Goal: Find specific page/section: Find specific page/section

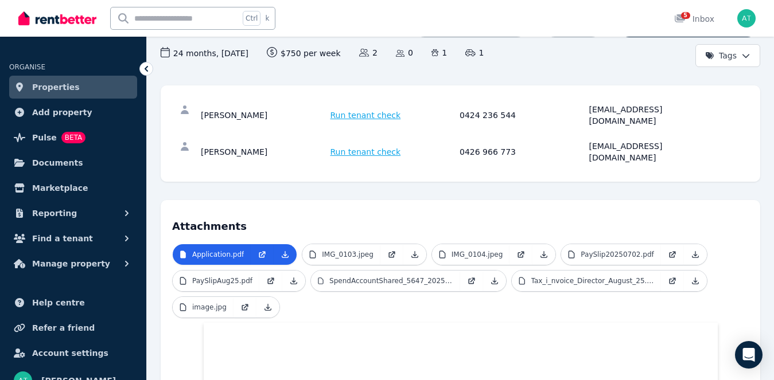
scroll to position [117, 0]
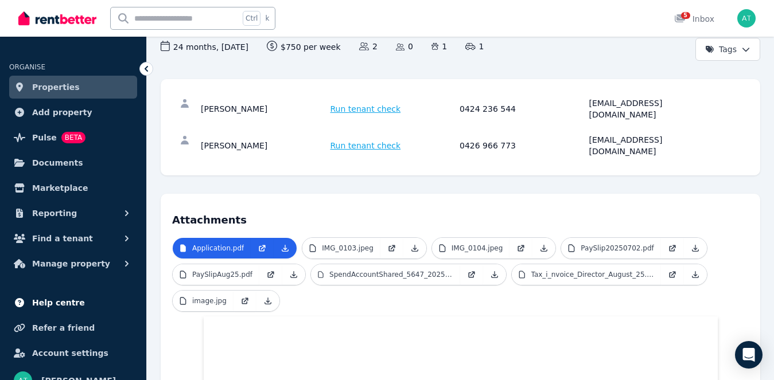
click at [130, 296] on link "Help centre" at bounding box center [73, 303] width 128 height 23
click at [71, 88] on link "Properties" at bounding box center [73, 87] width 128 height 23
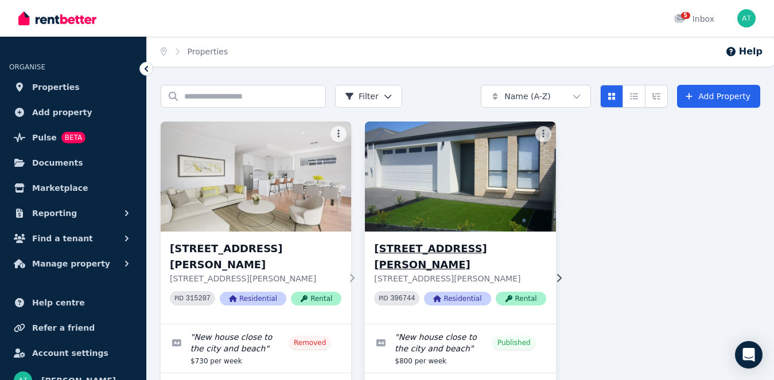
click at [475, 166] on img at bounding box center [460, 177] width 200 height 116
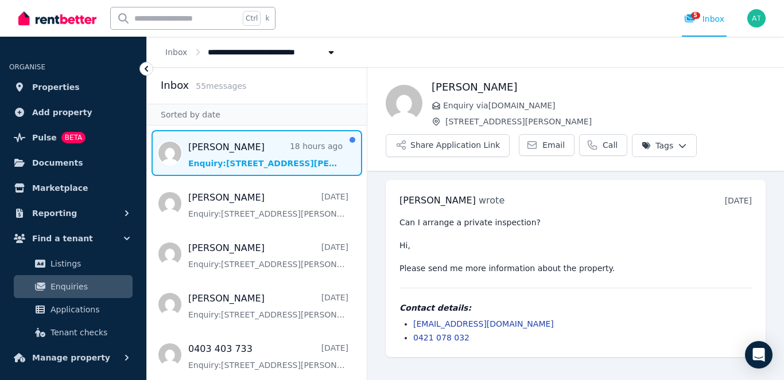
click at [226, 142] on span "Message list" at bounding box center [257, 153] width 220 height 46
